Goal: Navigation & Orientation: Understand site structure

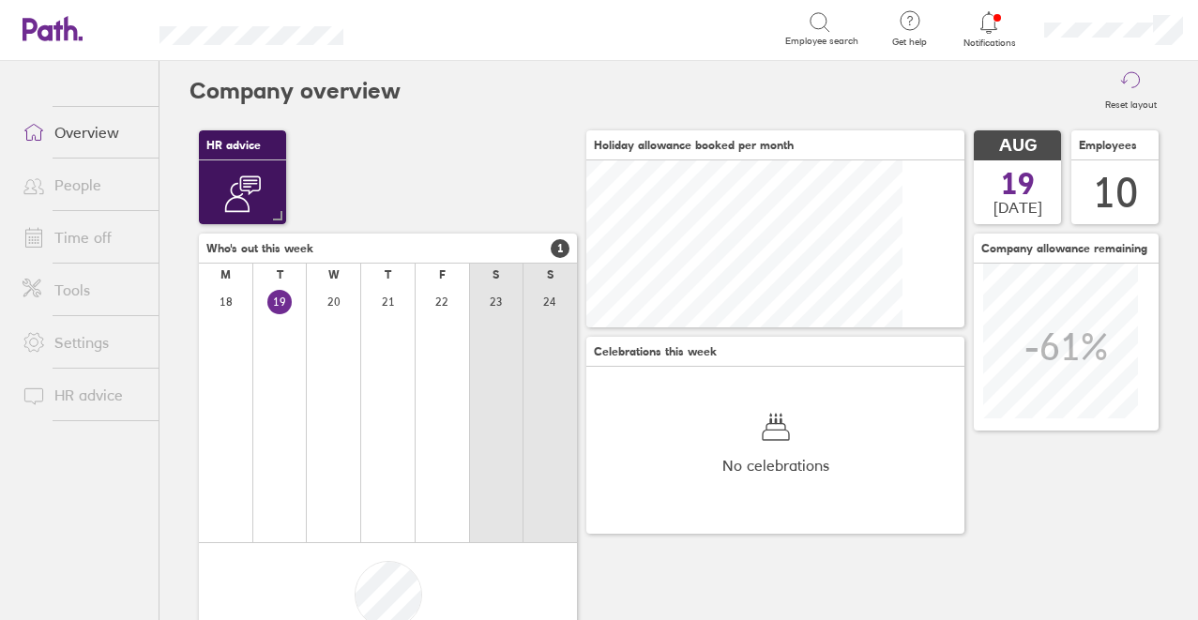
click at [9, 11] on header "Search Employee search Get help FAQs Contact us Notifications My profile Sign o…" at bounding box center [599, 30] width 1198 height 61
click at [463, 64] on div "Reset layout" at bounding box center [784, 91] width 767 height 60
